Goal: Check status: Check status

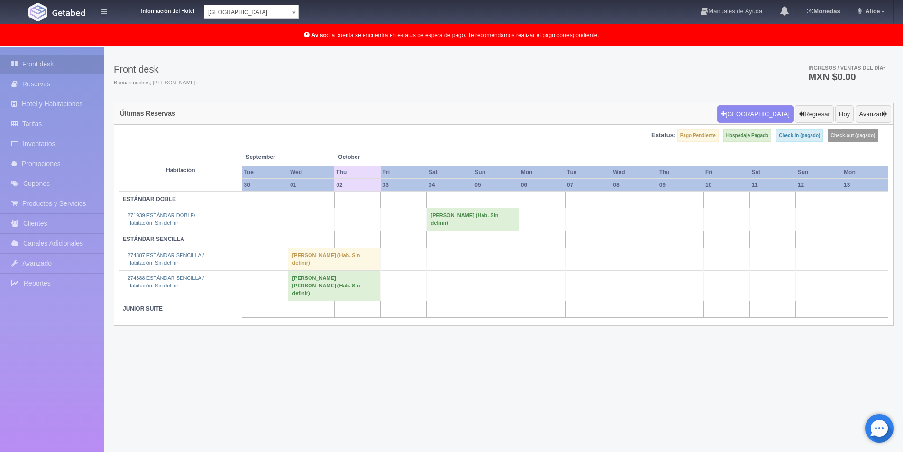
scroll to position [24, 0]
click at [315, 257] on td "[PERSON_NAME] (Hab. Sin definir)" at bounding box center [334, 259] width 92 height 23
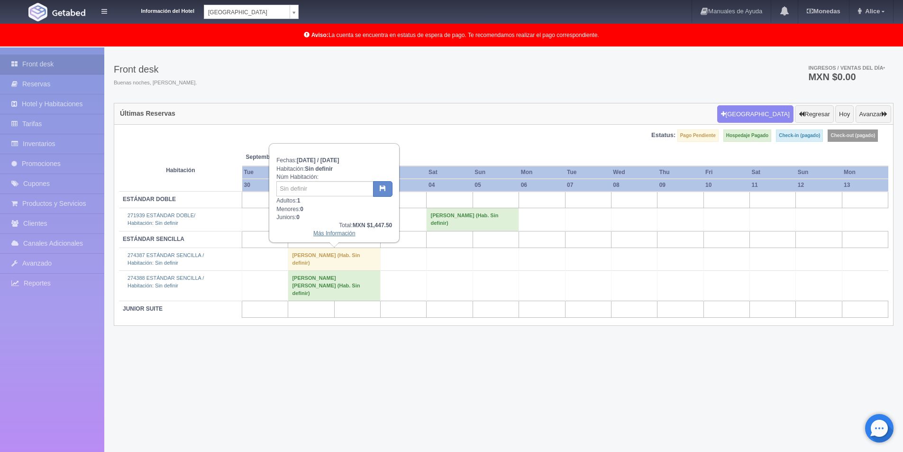
click at [327, 231] on link "Más Información" at bounding box center [334, 233] width 42 height 7
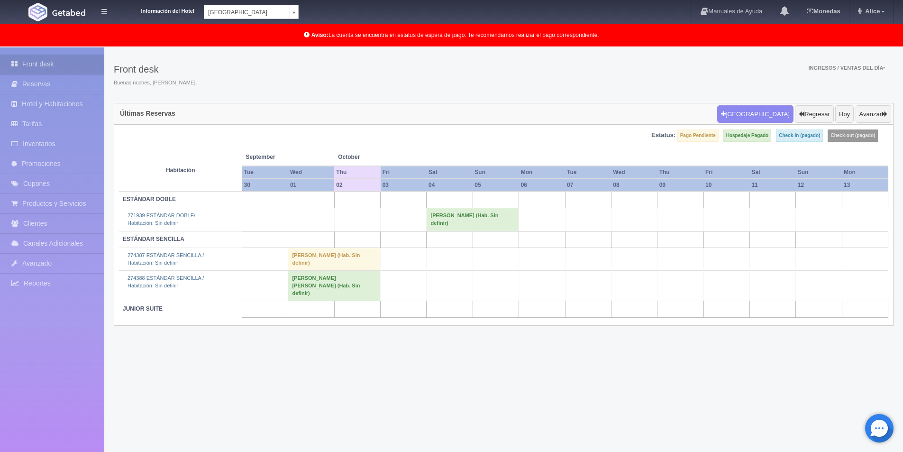
scroll to position [24, 0]
click at [313, 282] on td "[PERSON_NAME] [PERSON_NAME] (Hab. Sin definir)" at bounding box center [334, 286] width 92 height 30
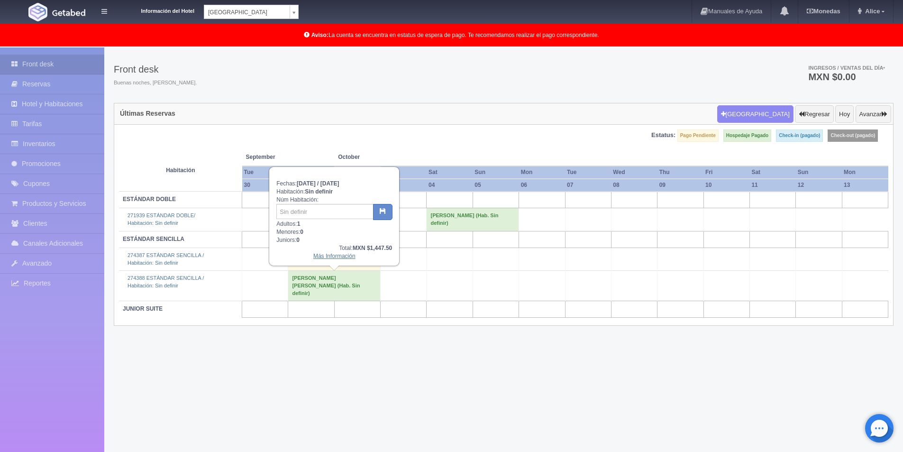
click at [337, 257] on link "Más Información" at bounding box center [334, 256] width 42 height 7
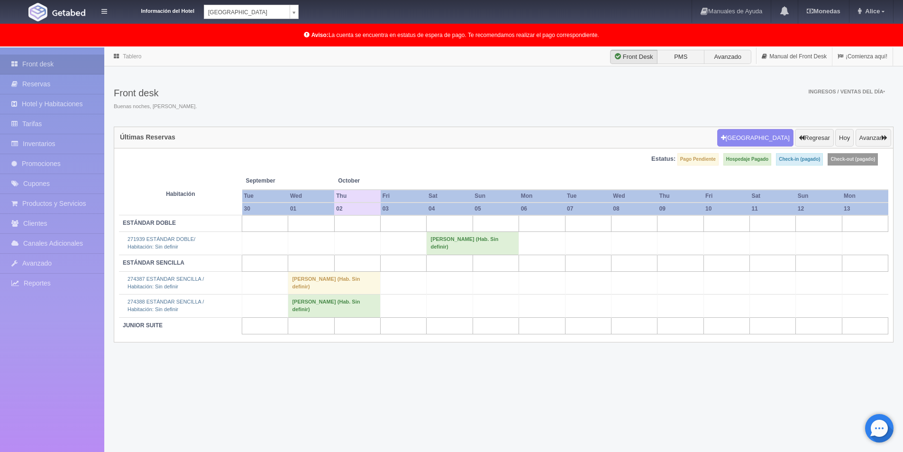
scroll to position [24, 0]
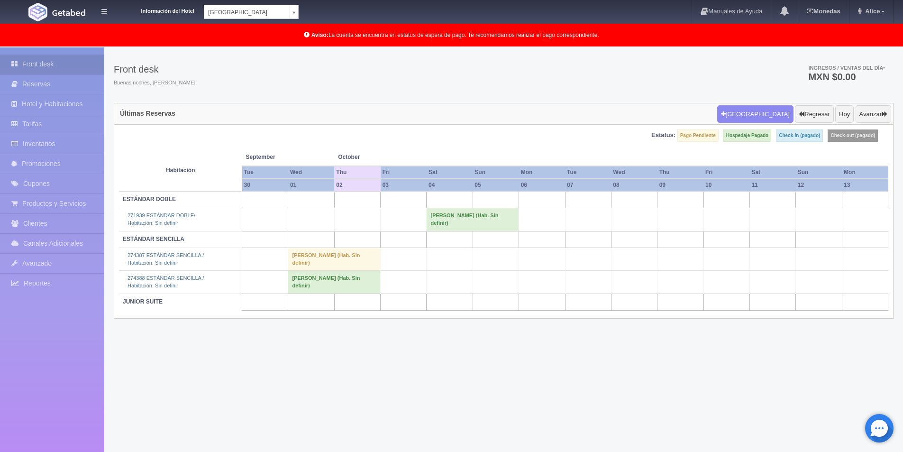
click at [321, 253] on td "CRISTIAN PARDO (Hab. Sin definir)" at bounding box center [334, 259] width 92 height 23
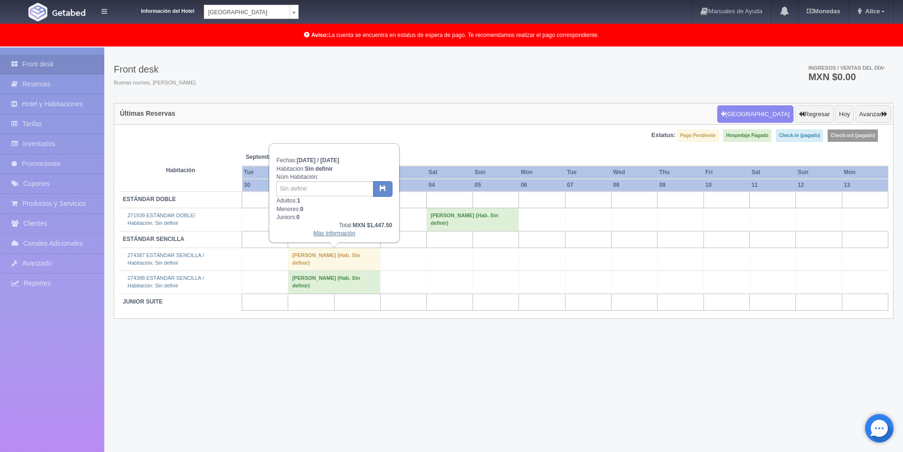
click at [327, 231] on link "Más Información" at bounding box center [334, 233] width 42 height 7
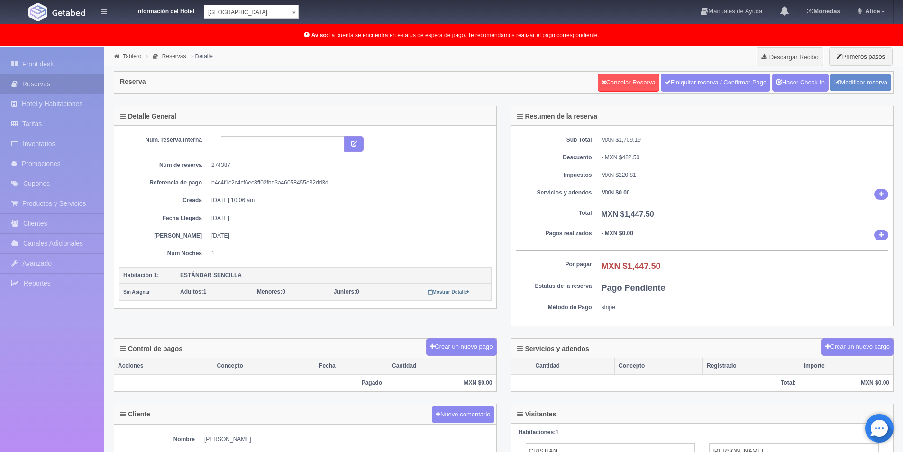
click at [237, 134] on div "Núm. reserva interna Núm de reserva 274387 Referencia de pago b4c4f1c2c4cf6ec8f…" at bounding box center [305, 198] width 373 height 137
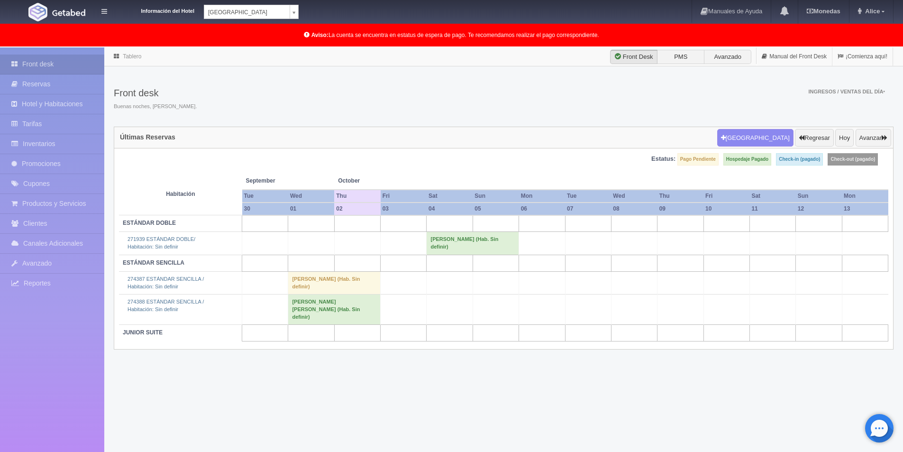
scroll to position [24, 0]
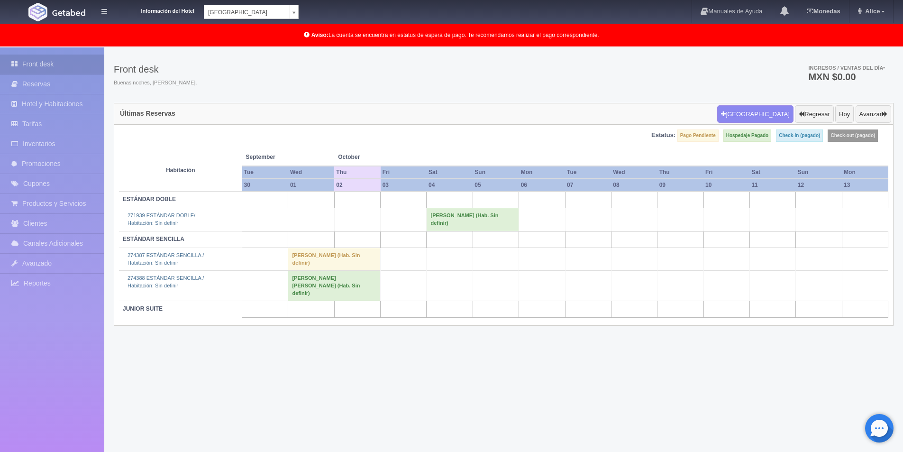
click at [323, 282] on td "[PERSON_NAME] [PERSON_NAME] (Hab. Sin definir)" at bounding box center [334, 286] width 92 height 30
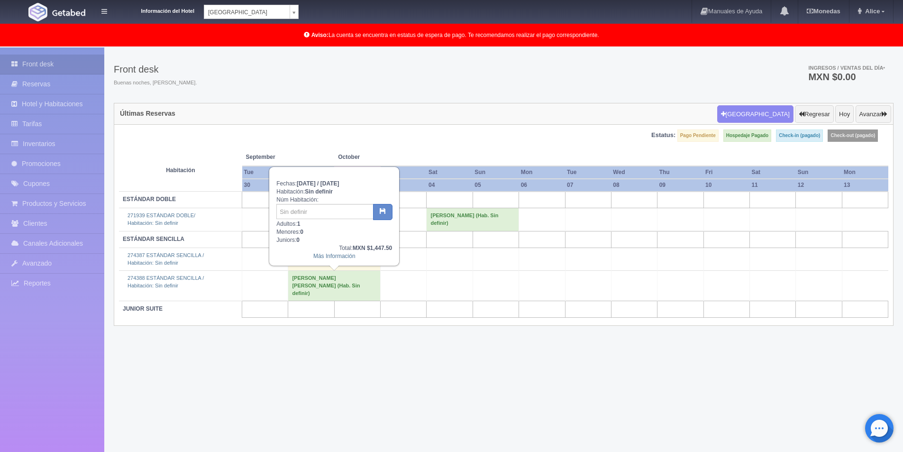
click at [236, 264] on div "274387 ESTÁNDAR SENCILLA / Habitación: Sin definir" at bounding box center [180, 259] width 115 height 15
click at [298, 267] on td "[PERSON_NAME] (Hab. Sin definir)" at bounding box center [334, 259] width 92 height 23
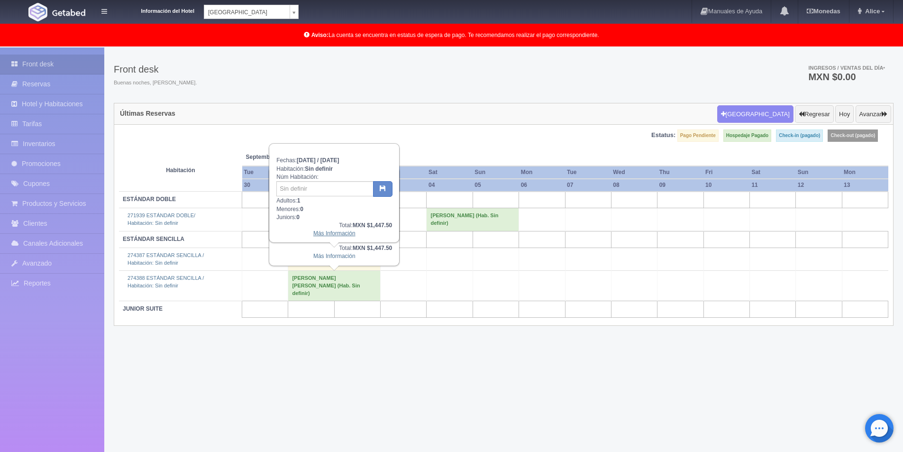
click at [337, 234] on link "Más Información" at bounding box center [334, 233] width 42 height 7
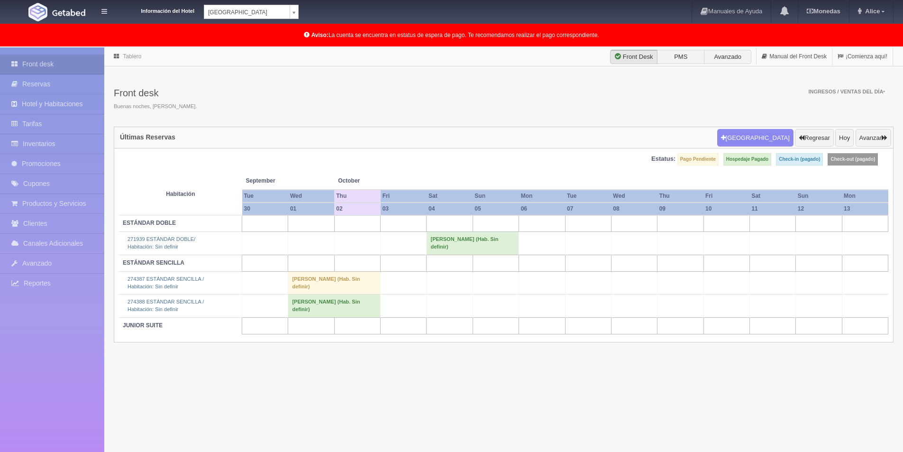
scroll to position [24, 0]
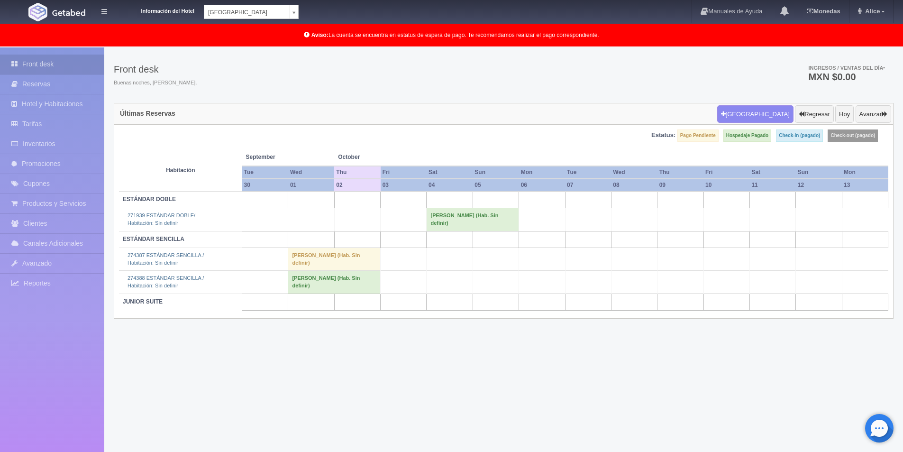
click at [351, 290] on td "[PERSON_NAME] [PERSON_NAME] (Hab. Sin definir)" at bounding box center [334, 282] width 92 height 23
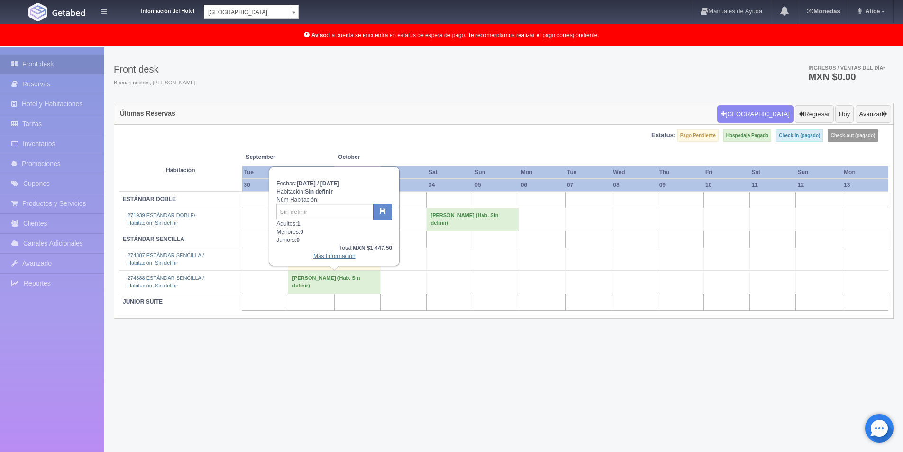
click at [340, 258] on link "Más Información" at bounding box center [334, 256] width 42 height 7
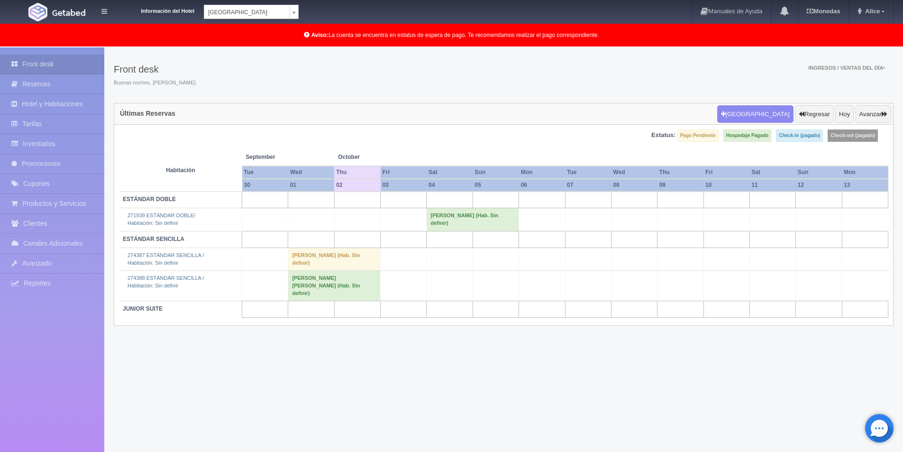
scroll to position [24, 0]
click at [320, 258] on td "[PERSON_NAME] (Hab. Sin definir)" at bounding box center [334, 259] width 92 height 23
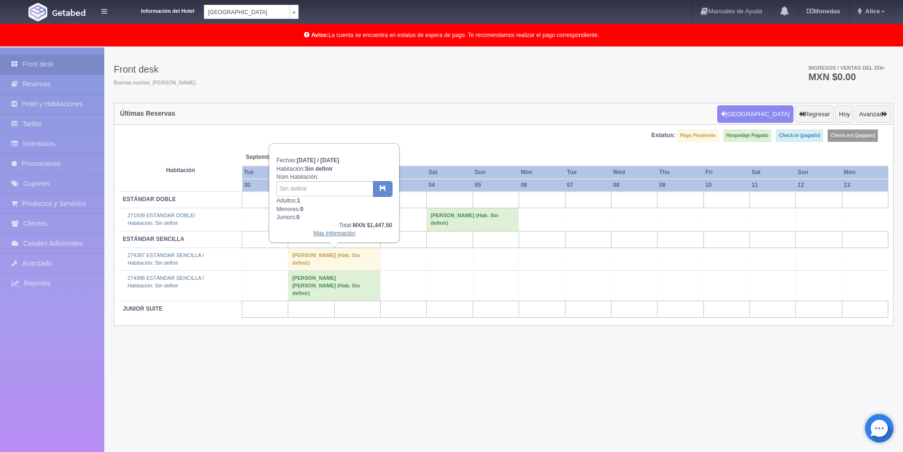
click at [330, 233] on link "Más Información" at bounding box center [334, 233] width 42 height 7
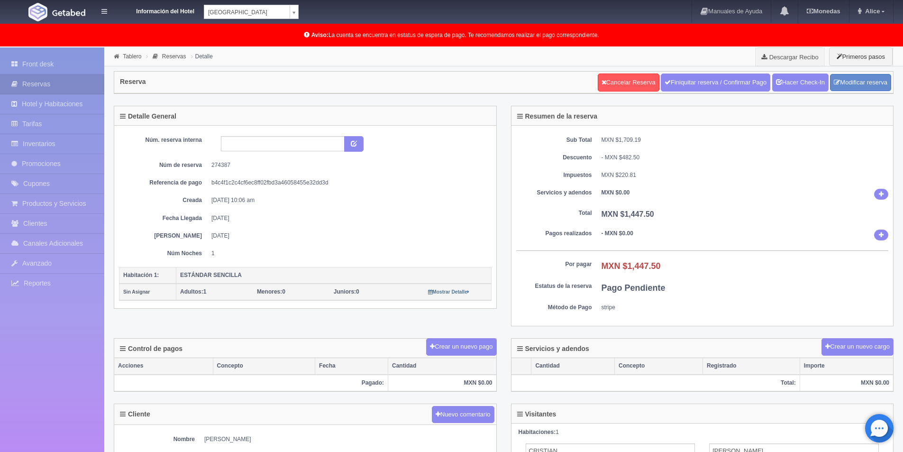
click at [626, 149] on div "Sub Total MXN $1,709.19 Descuento - MXN $482.50 Impuestos MXN $220.81 Servicios…" at bounding box center [703, 226] width 382 height 201
click at [586, 316] on div "Sub Total MXN $1,709.19 Descuento - MXN $482.50 Impuestos MXN $220.81 Servicios…" at bounding box center [703, 226] width 382 height 201
click at [395, 414] on div "Cliente Nuevo comentario" at bounding box center [305, 414] width 382 height 21
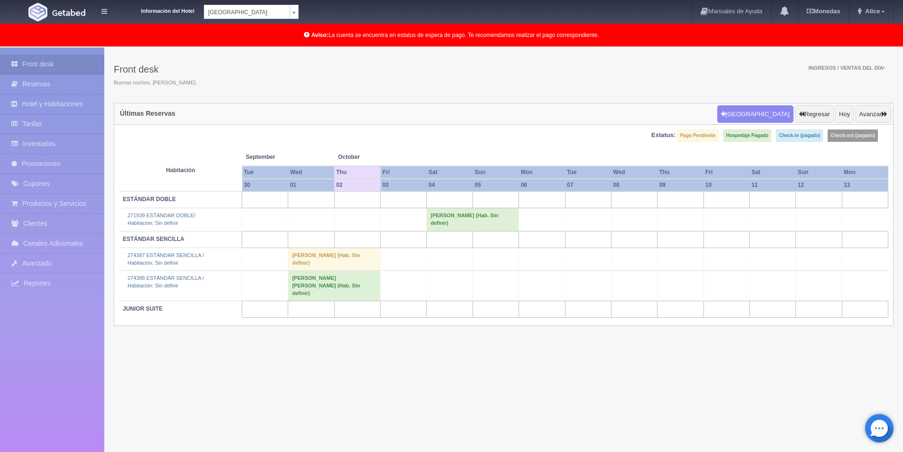
scroll to position [24, 0]
click at [356, 284] on td "[PERSON_NAME] (Hab. Sin definir)" at bounding box center [334, 286] width 92 height 30
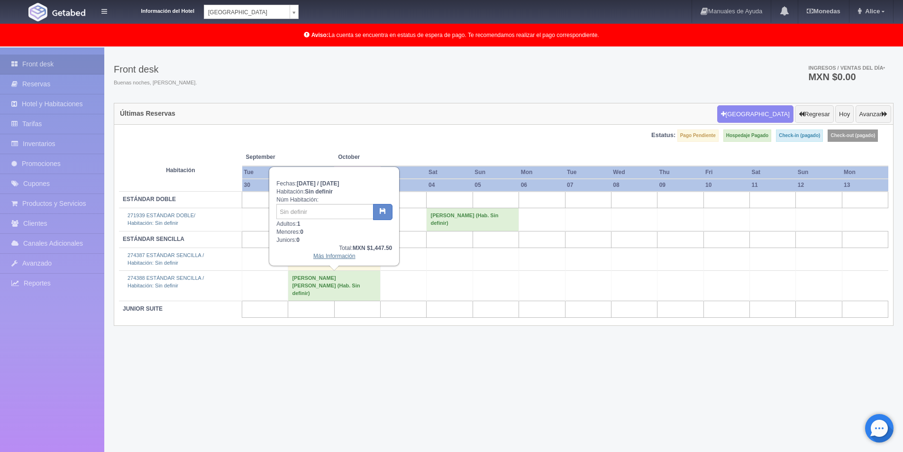
click at [336, 258] on link "Más Información" at bounding box center [334, 256] width 42 height 7
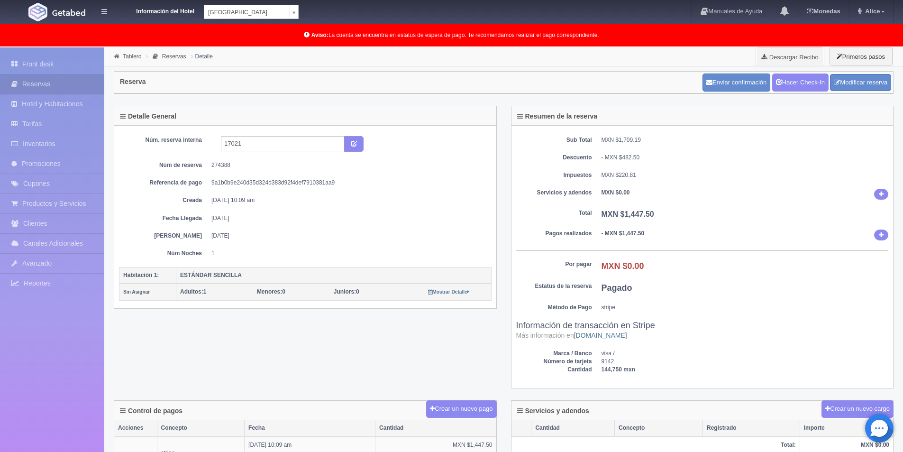
click at [617, 388] on div "Sub Total MXN $1,709.19 Descuento - MXN $482.50 Impuestos MXN $220.81 Servicios…" at bounding box center [703, 257] width 382 height 263
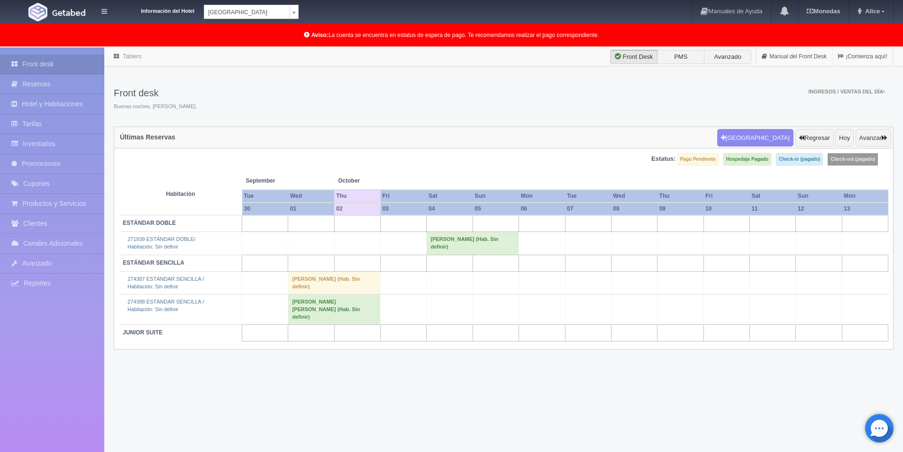
scroll to position [24, 0]
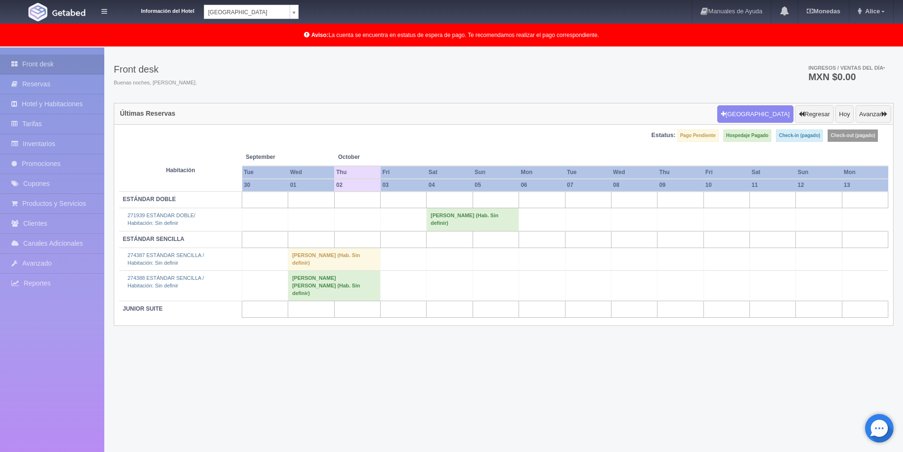
click at [330, 256] on td "[PERSON_NAME] (Hab. Sin definir)" at bounding box center [334, 259] width 92 height 23
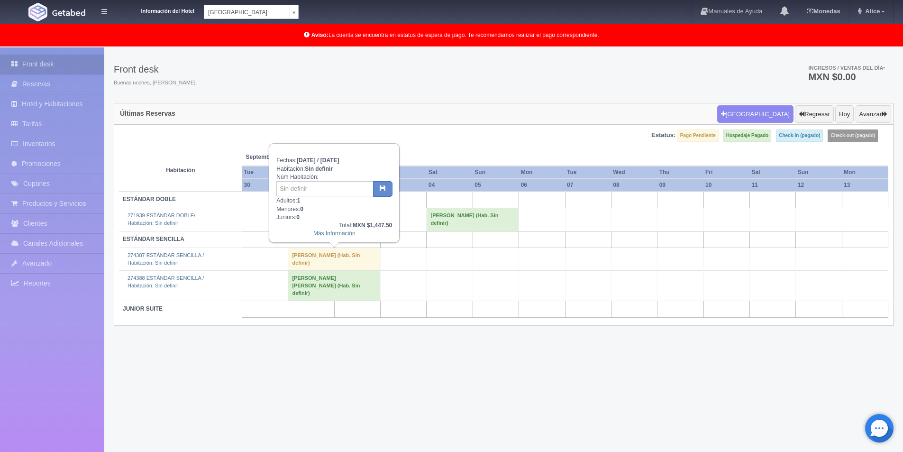
click at [336, 234] on link "Más Información" at bounding box center [334, 233] width 42 height 7
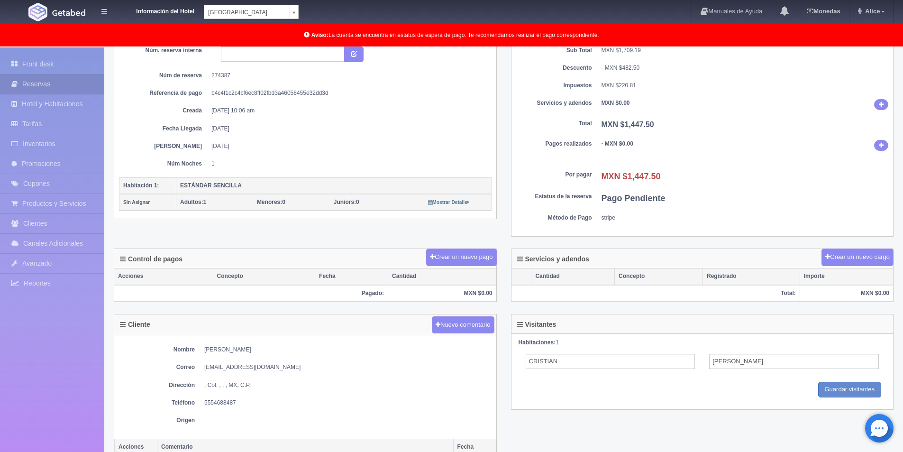
scroll to position [388, 0]
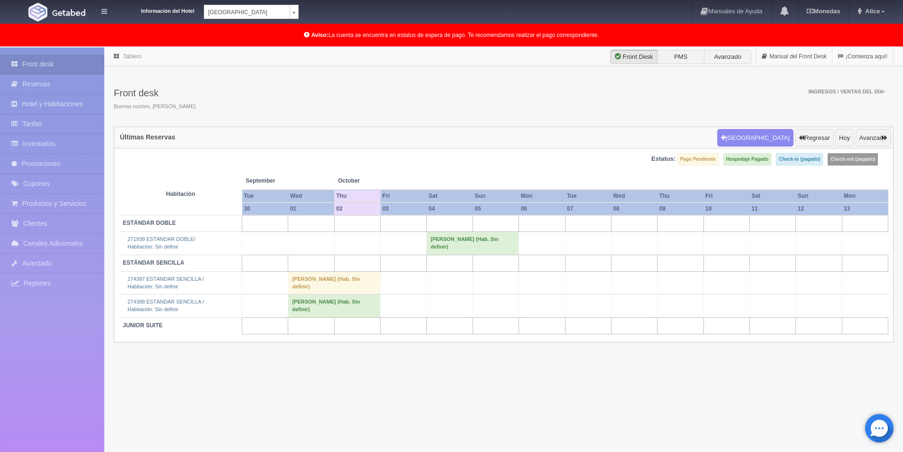
scroll to position [24, 0]
